Goal: Navigation & Orientation: Find specific page/section

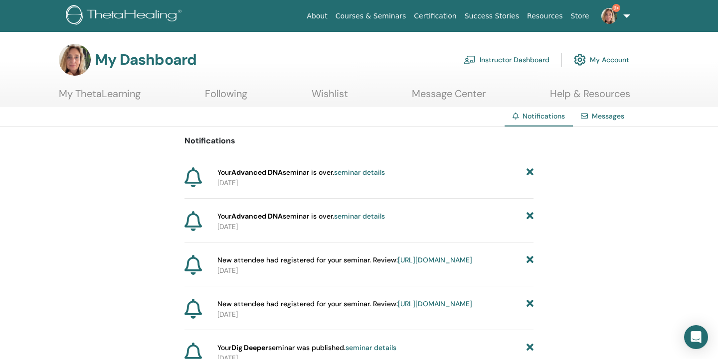
click at [536, 60] on link "Instructor Dashboard" at bounding box center [507, 60] width 86 height 22
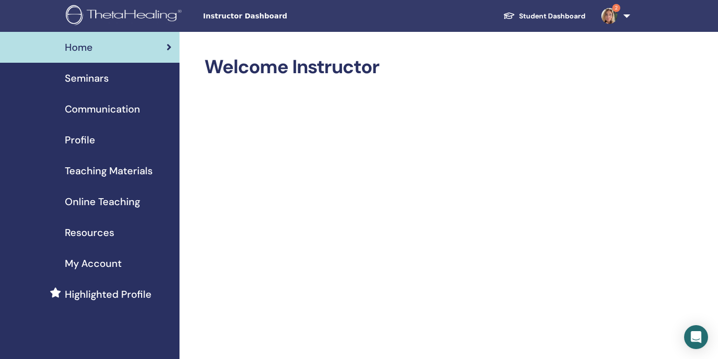
click at [97, 77] on span "Seminars" at bounding box center [87, 78] width 44 height 15
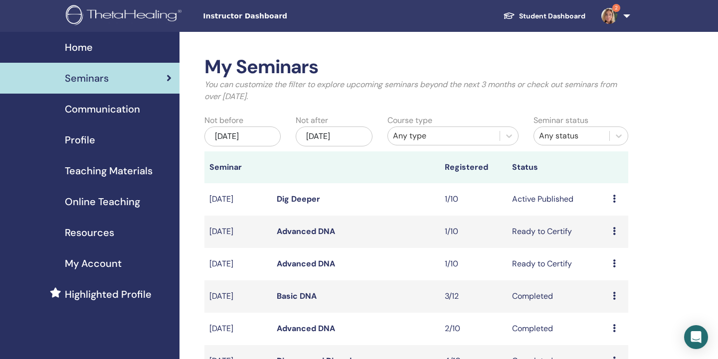
click at [295, 199] on link "Dig Deeper" at bounding box center [298, 199] width 43 height 10
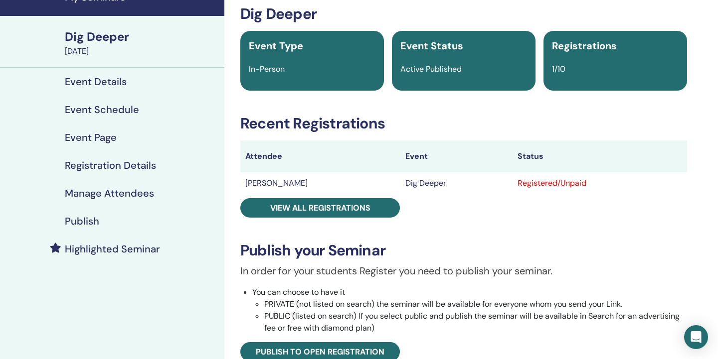
scroll to position [55, 0]
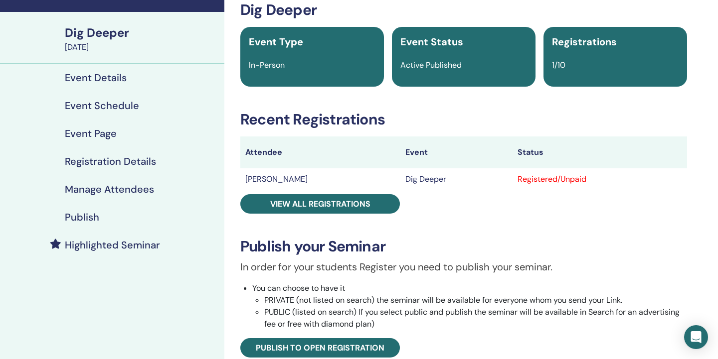
click at [129, 158] on h4 "Registration Details" at bounding box center [110, 162] width 91 height 12
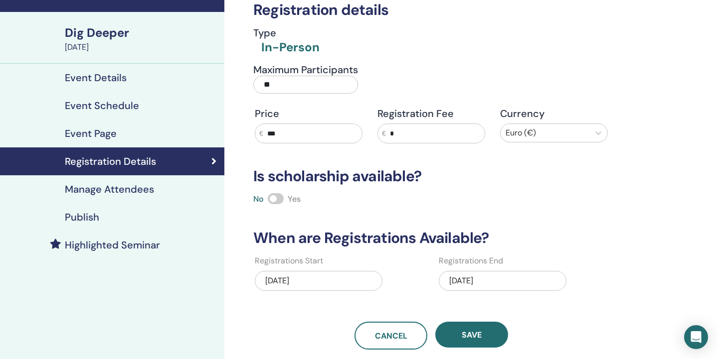
click at [111, 79] on h4 "Event Details" at bounding box center [96, 78] width 62 height 12
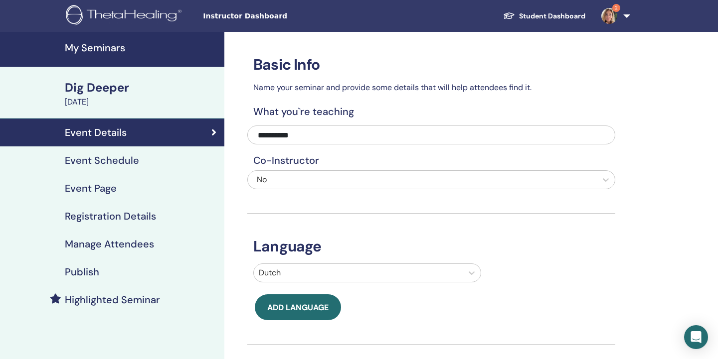
click at [117, 90] on div "Dig Deeper" at bounding box center [142, 87] width 154 height 17
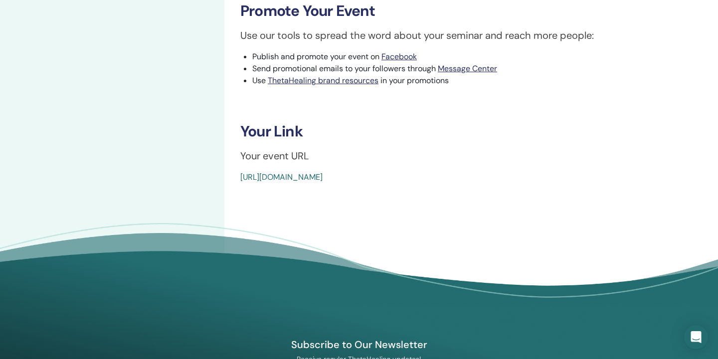
scroll to position [449, 0]
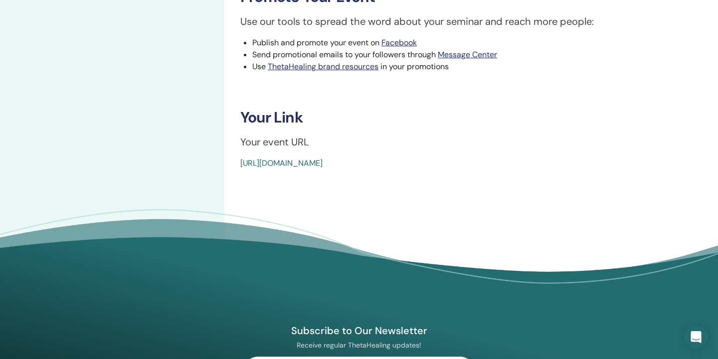
drag, startPoint x: 237, startPoint y: 161, endPoint x: 472, endPoint y: 159, distance: 234.8
copy link "https://www.thetahealing.com/seminar-372712-details.html"
